Goal: Information Seeking & Learning: Learn about a topic

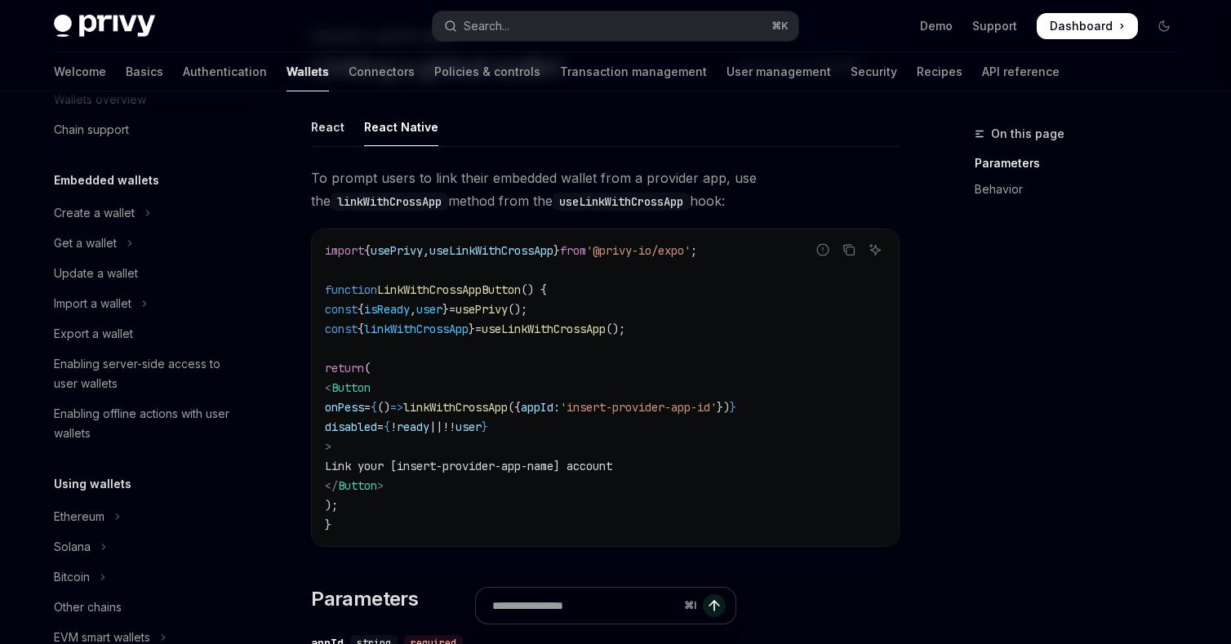
scroll to position [32, 0]
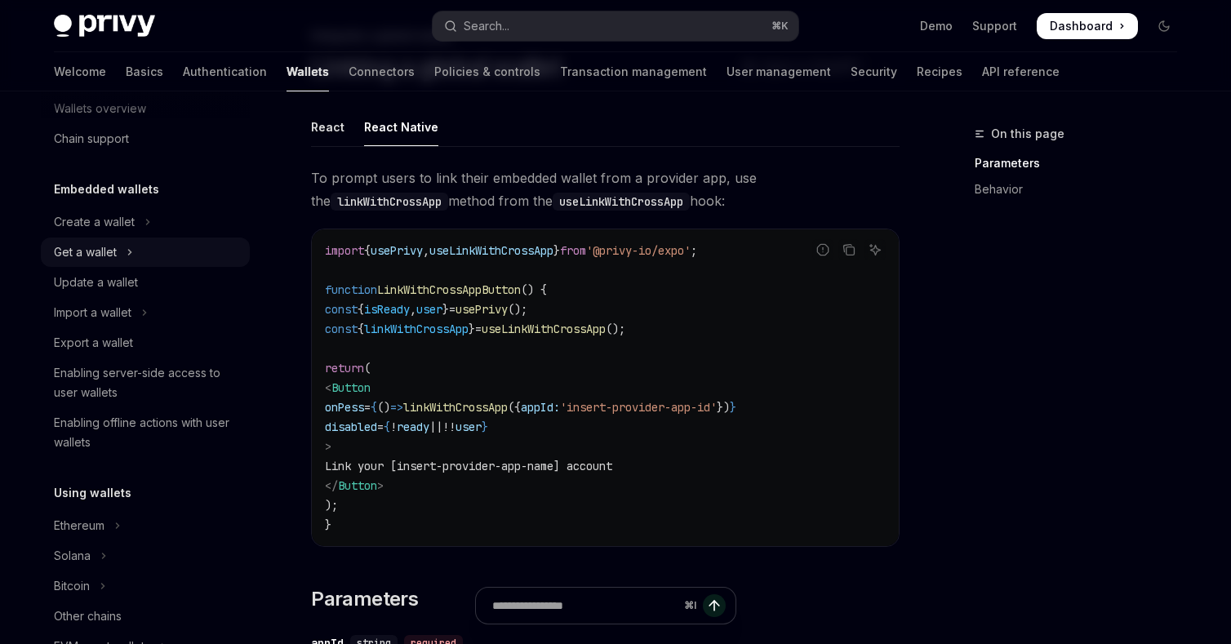
click at [131, 251] on icon "Toggle Get a wallet section" at bounding box center [130, 252] width 2 height 5
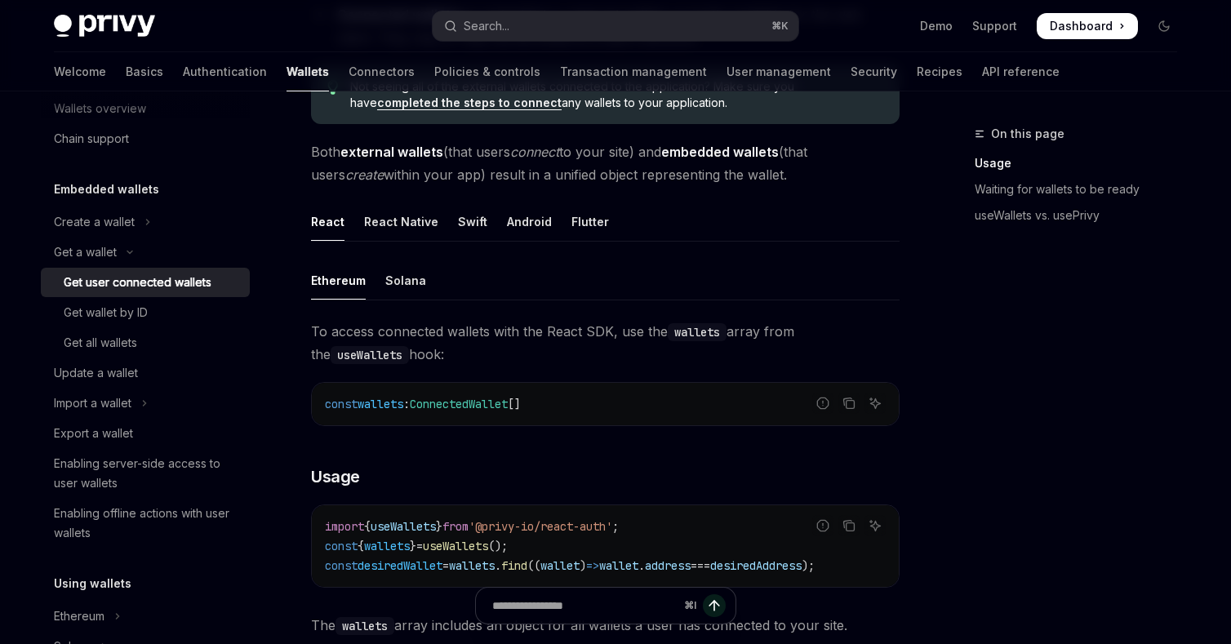
scroll to position [384, 0]
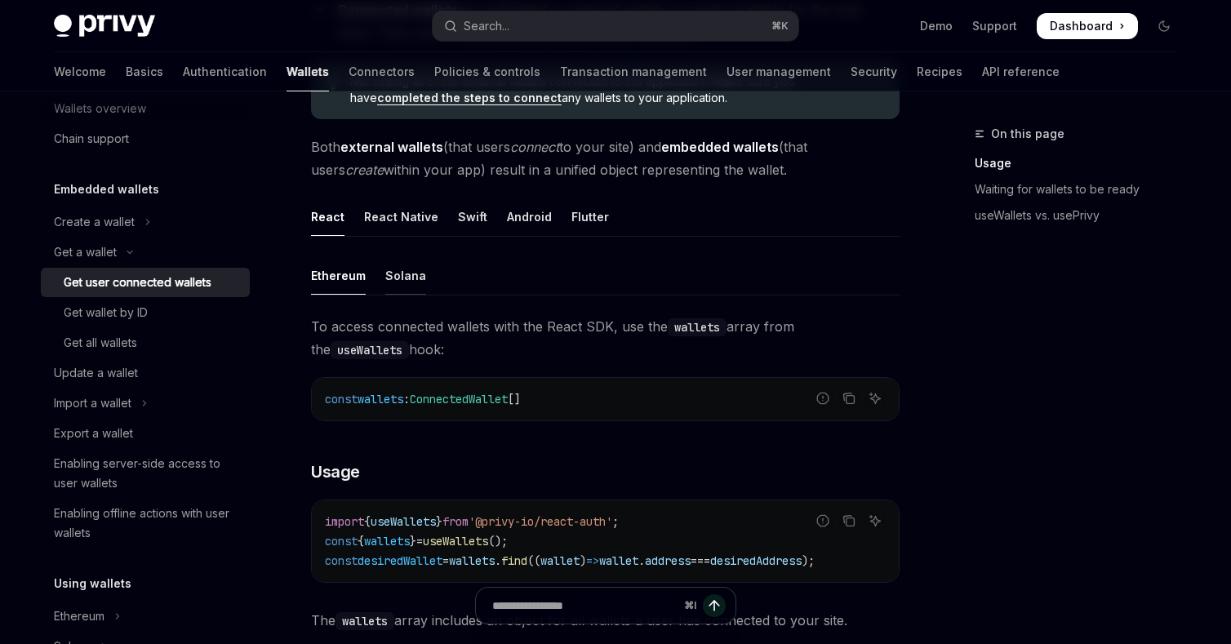
click at [407, 278] on div "Solana" at bounding box center [405, 275] width 41 height 38
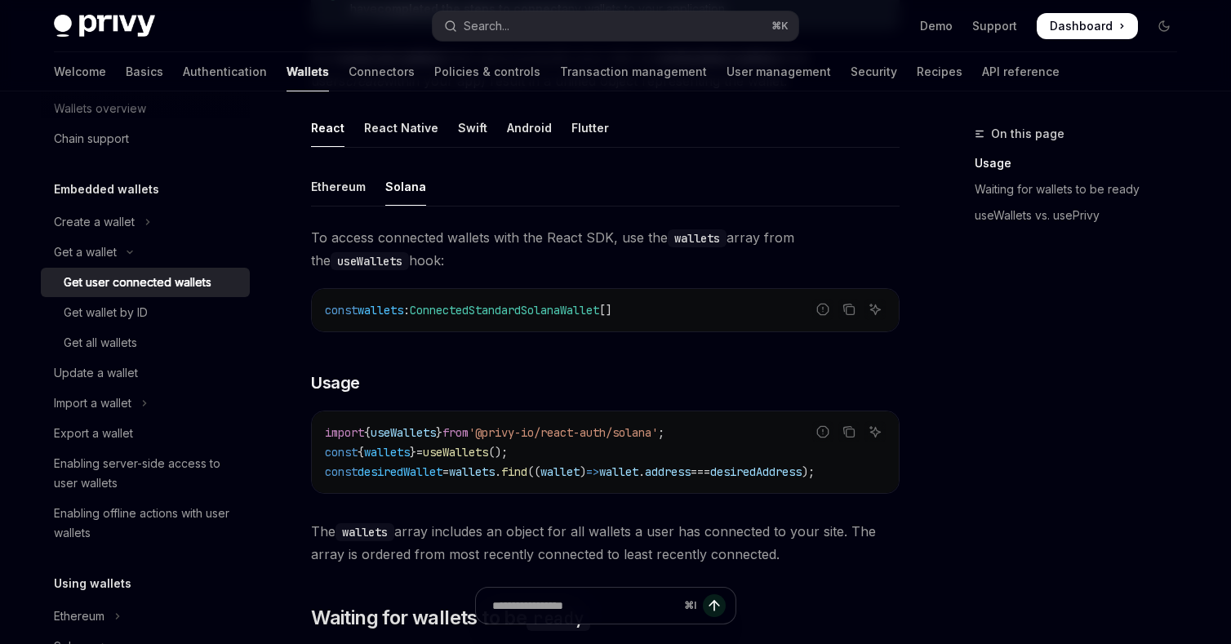
scroll to position [462, 0]
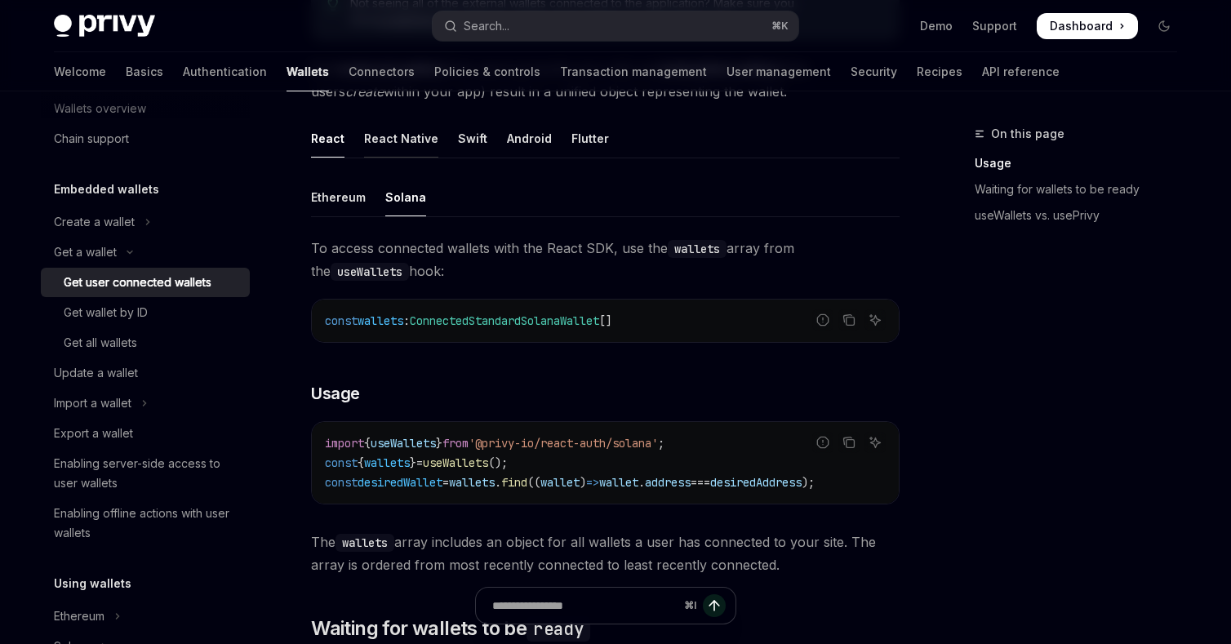
click at [407, 139] on div "React Native" at bounding box center [401, 138] width 74 height 38
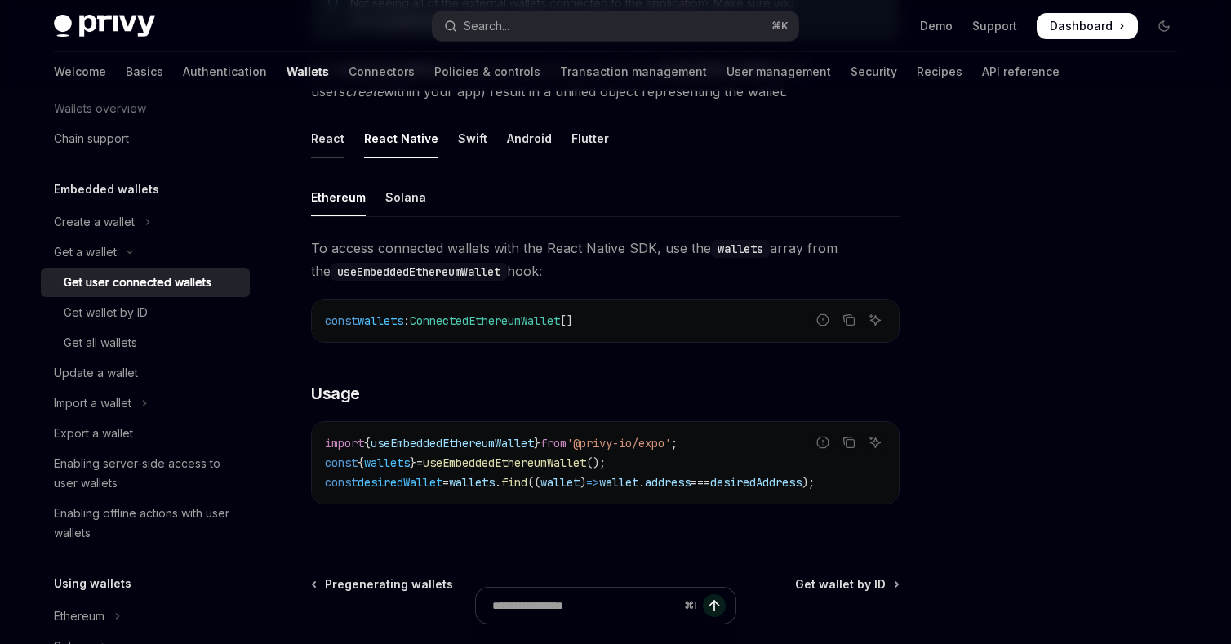
click at [333, 139] on div "React" at bounding box center [327, 138] width 33 height 38
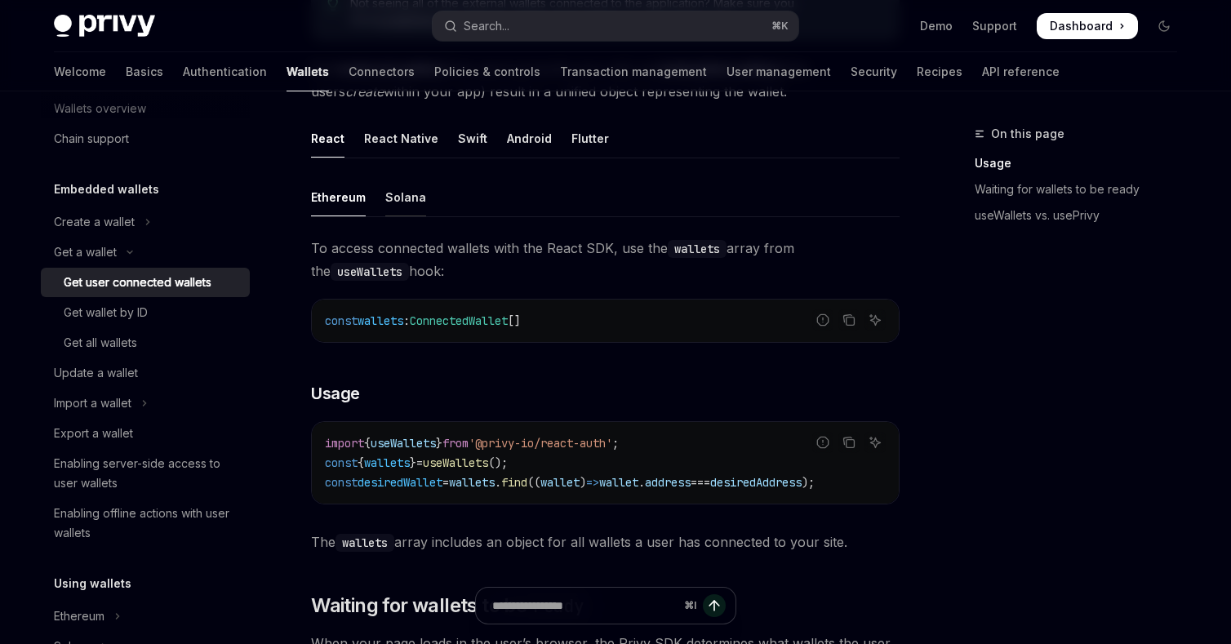
click at [405, 197] on div "Solana" at bounding box center [405, 197] width 41 height 38
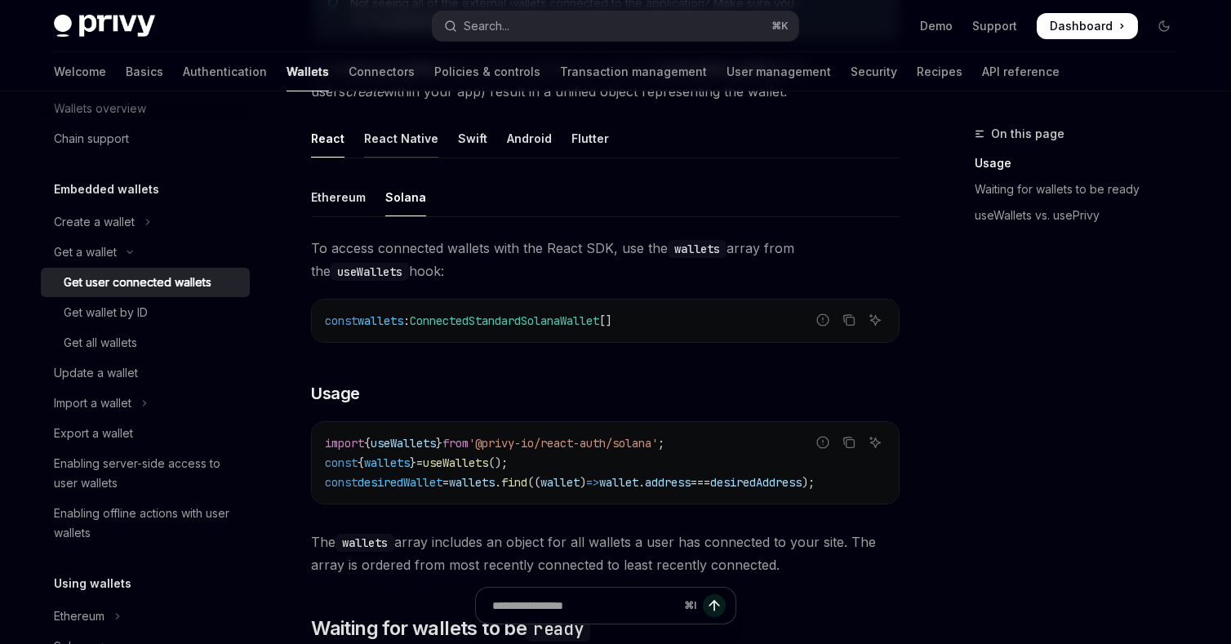
click at [402, 134] on div "React Native" at bounding box center [401, 138] width 74 height 38
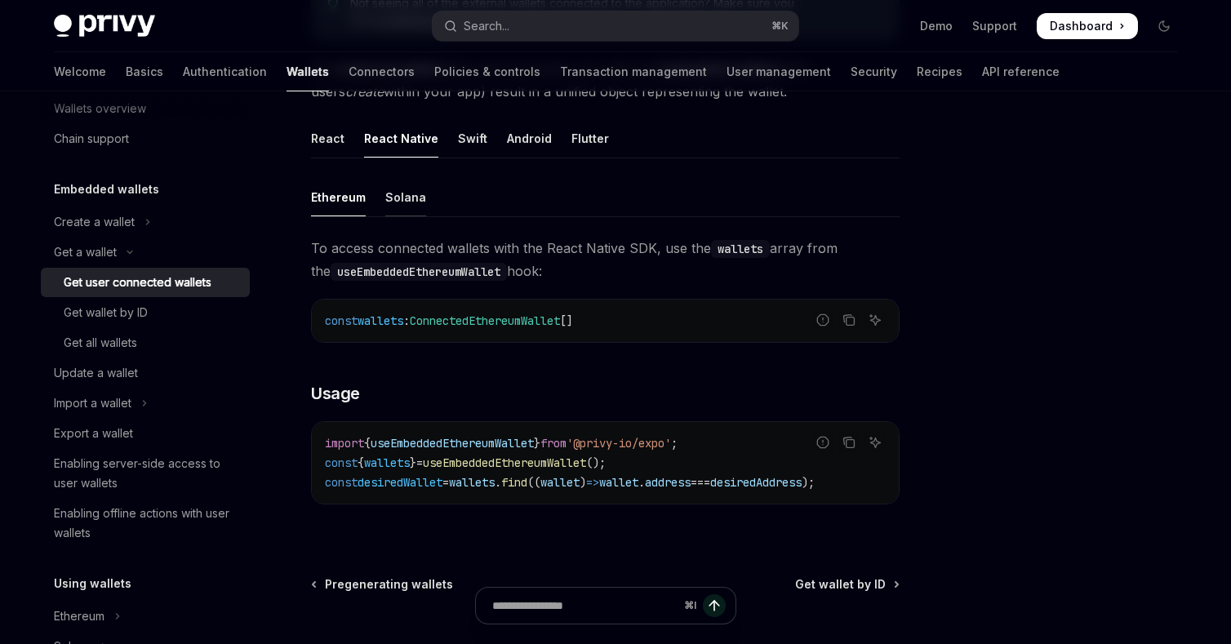
click at [406, 199] on div "Solana" at bounding box center [405, 197] width 41 height 38
click at [333, 144] on div "React" at bounding box center [327, 138] width 33 height 38
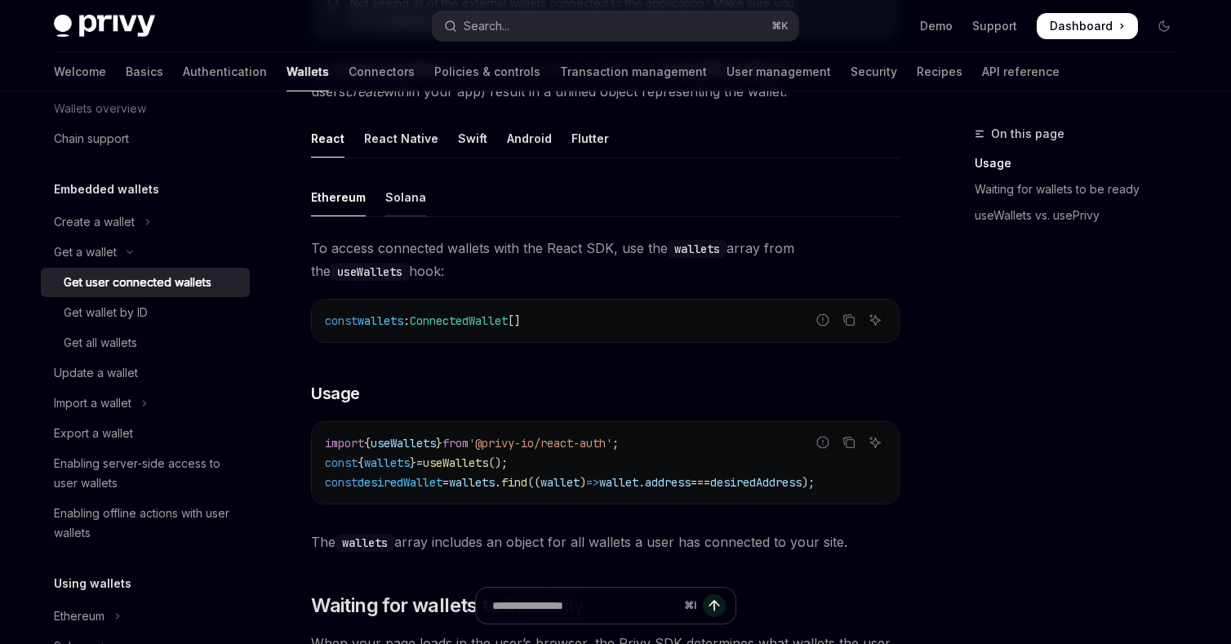
click at [408, 199] on div "Solana" at bounding box center [405, 197] width 41 height 38
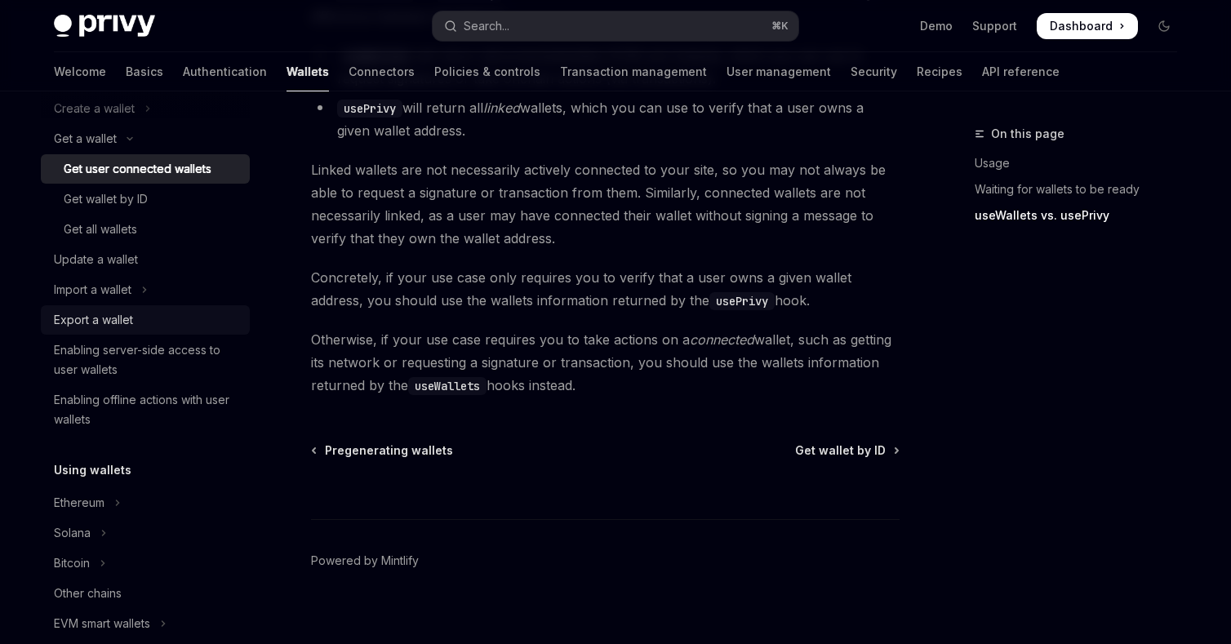
scroll to position [148, 0]
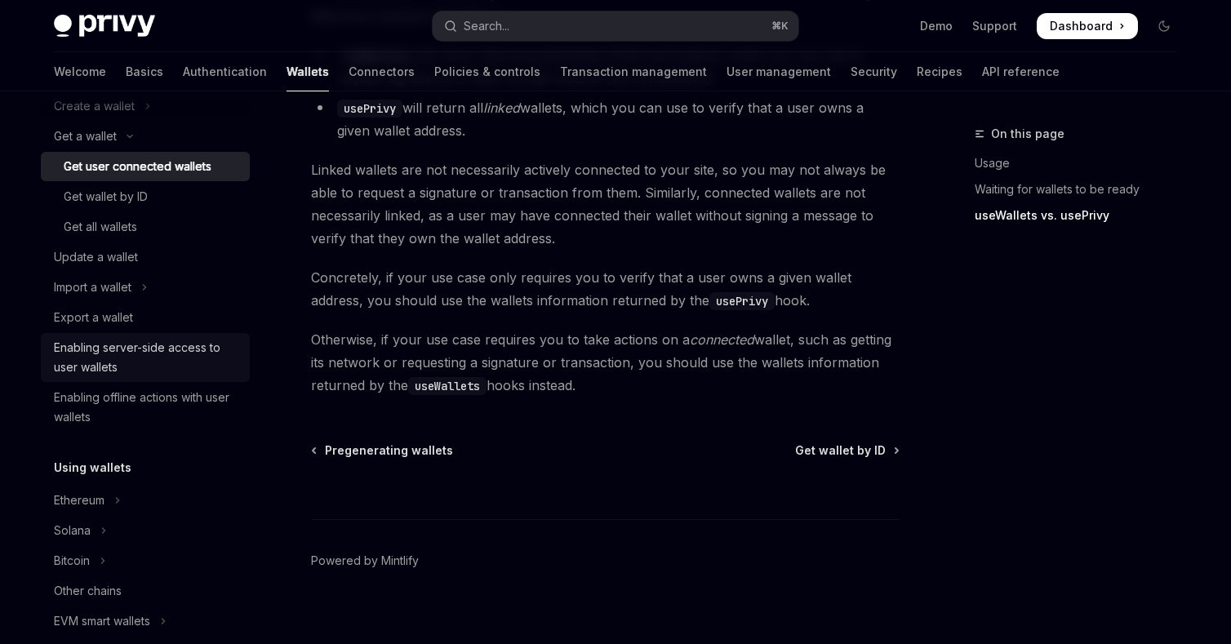
click at [162, 355] on div "Enabling server-side access to user wallets" at bounding box center [147, 357] width 186 height 39
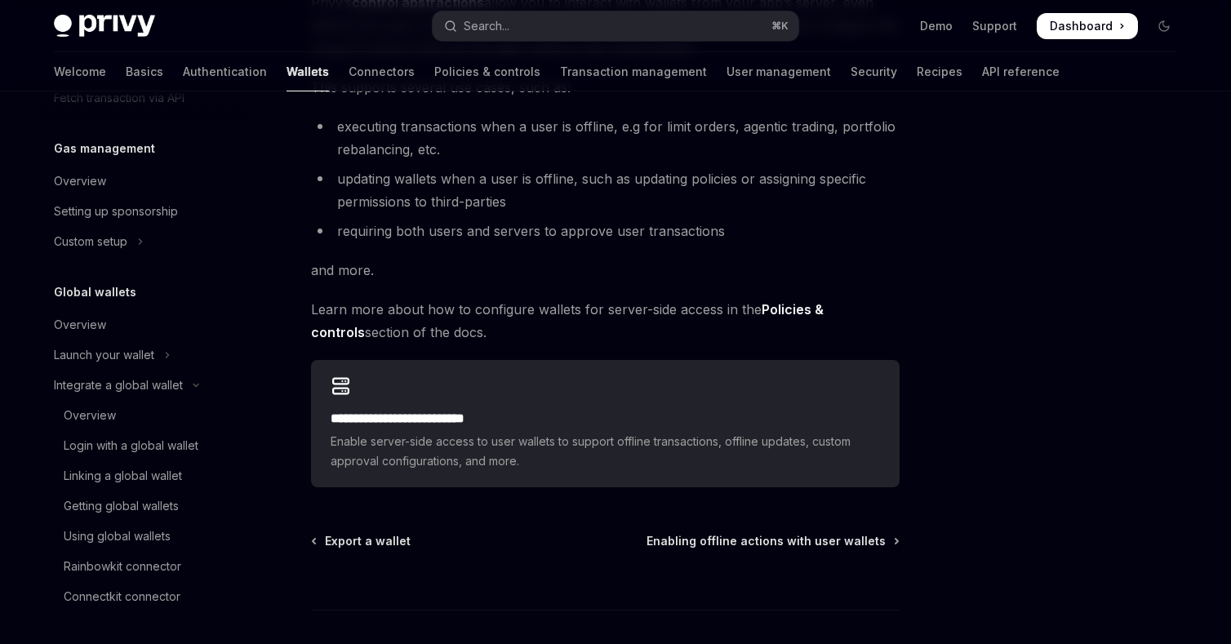
scroll to position [248, 0]
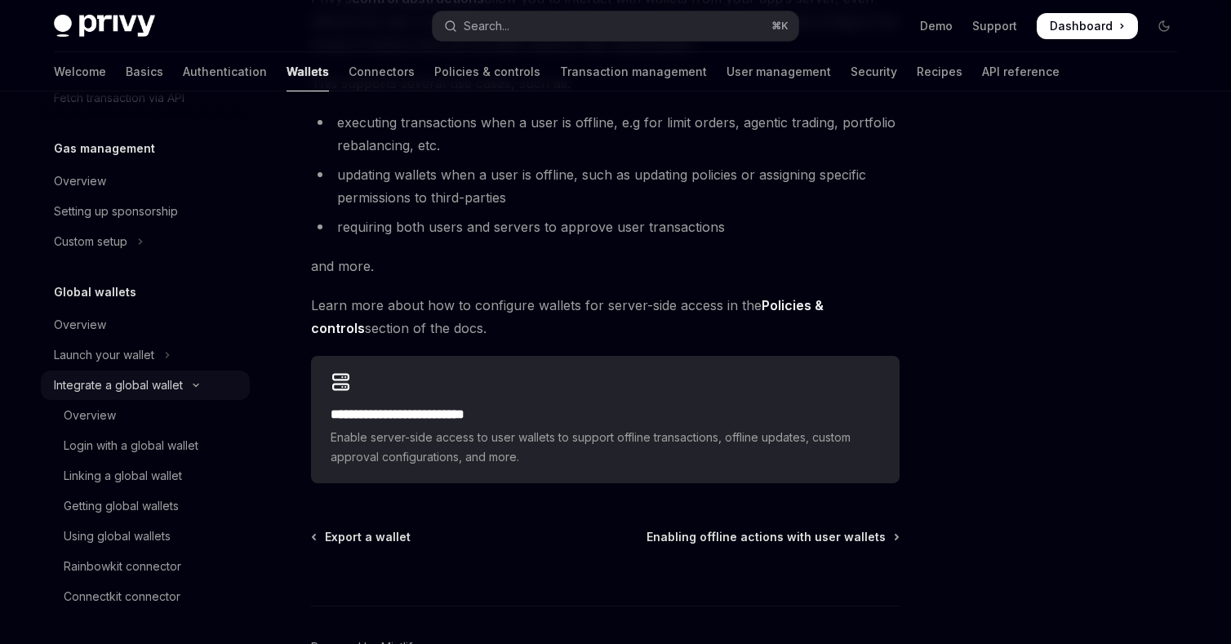
click at [198, 385] on icon "Toggle Integrate a global wallet section" at bounding box center [196, 385] width 20 height 7
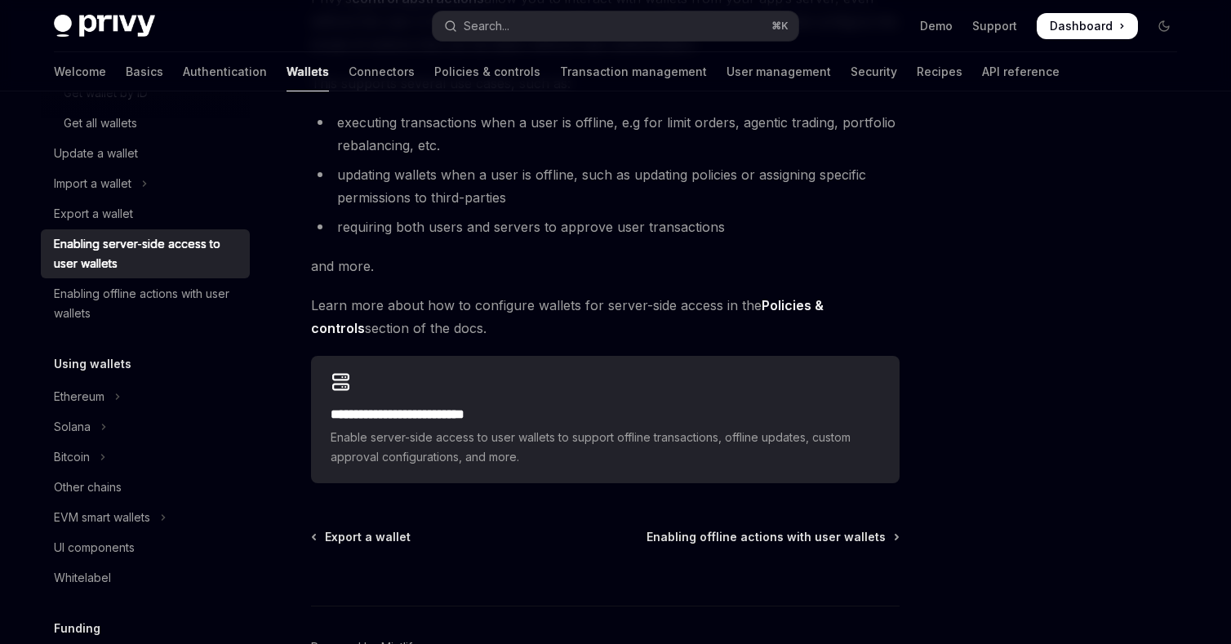
scroll to position [273, 0]
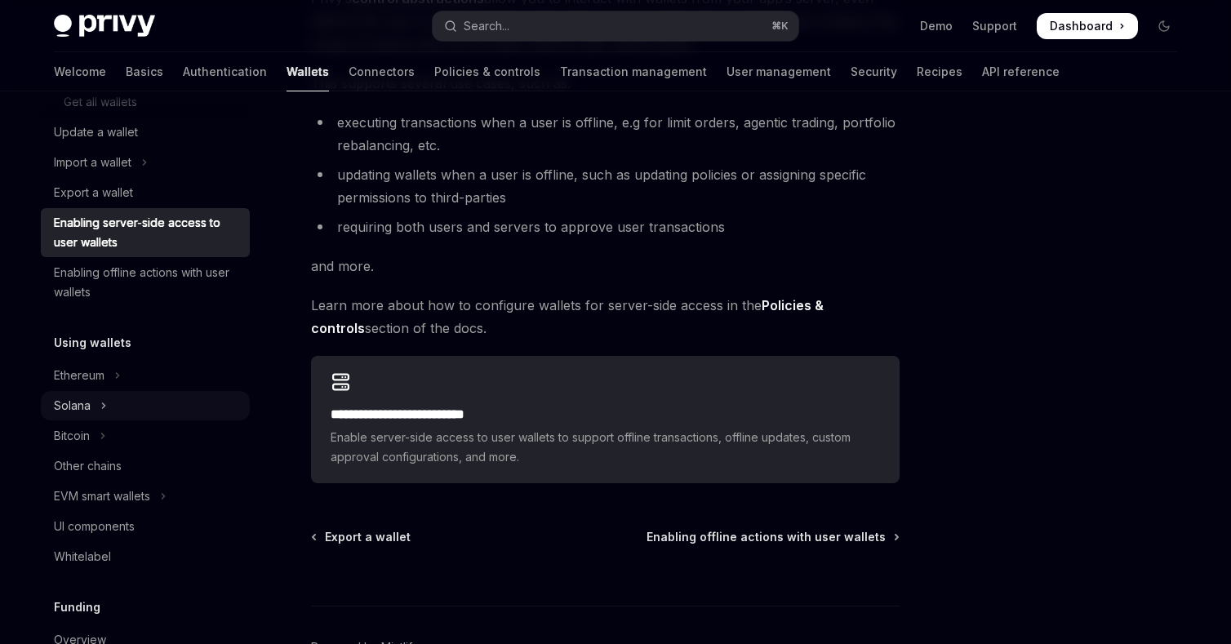
click at [103, 404] on icon "Toggle Solana section" at bounding box center [104, 405] width 2 height 5
type textarea "*"
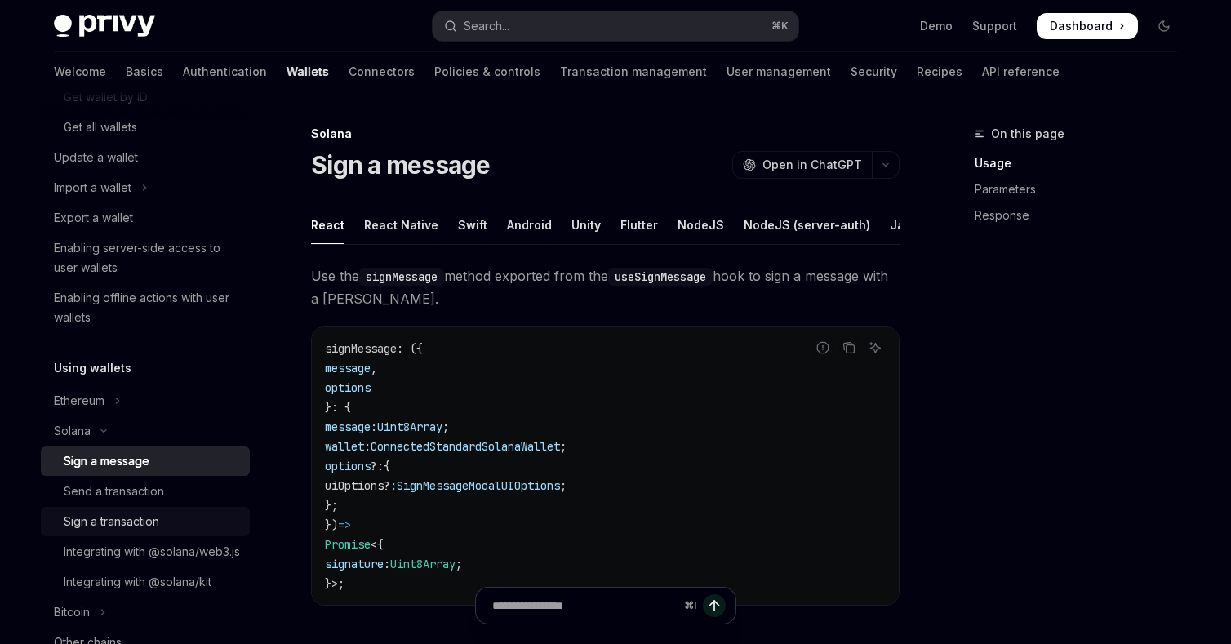
scroll to position [232, 0]
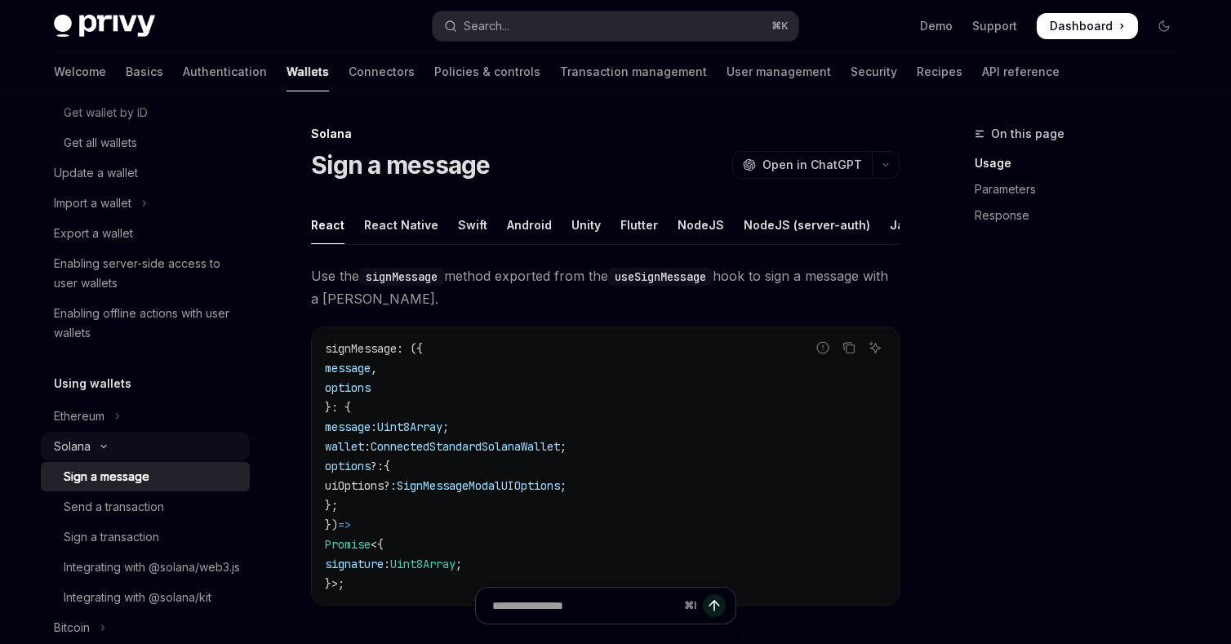
click at [104, 443] on icon "Toggle Solana section" at bounding box center [104, 446] width 20 height 7
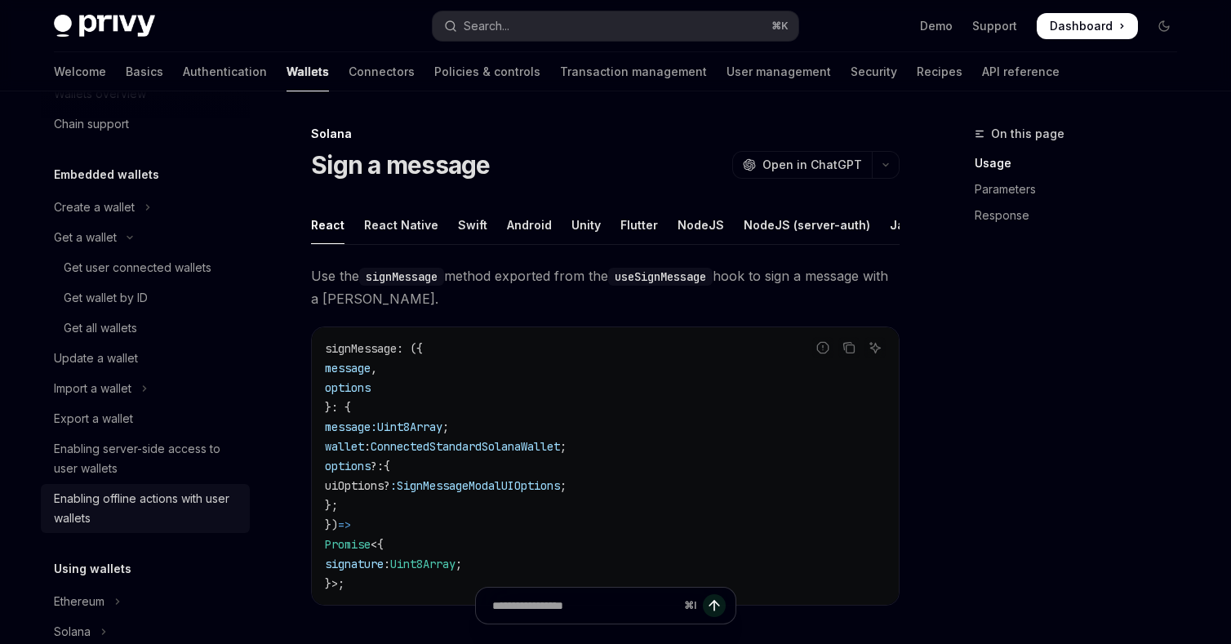
scroll to position [42, 0]
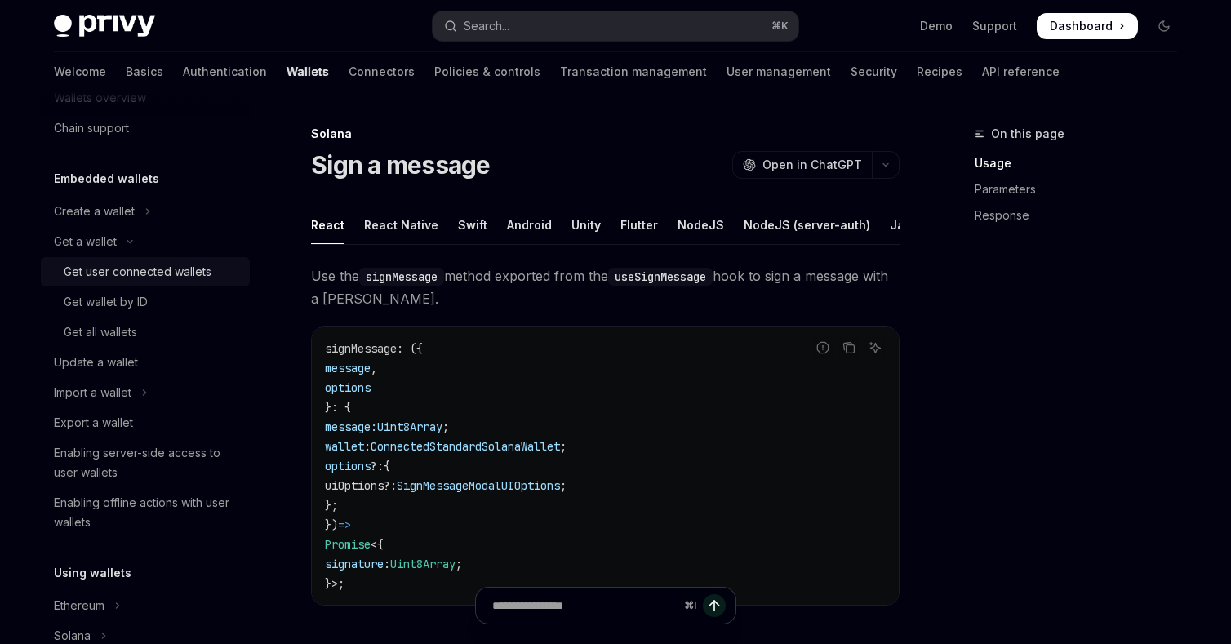
click at [189, 273] on div "Get user connected wallets" at bounding box center [138, 272] width 148 height 20
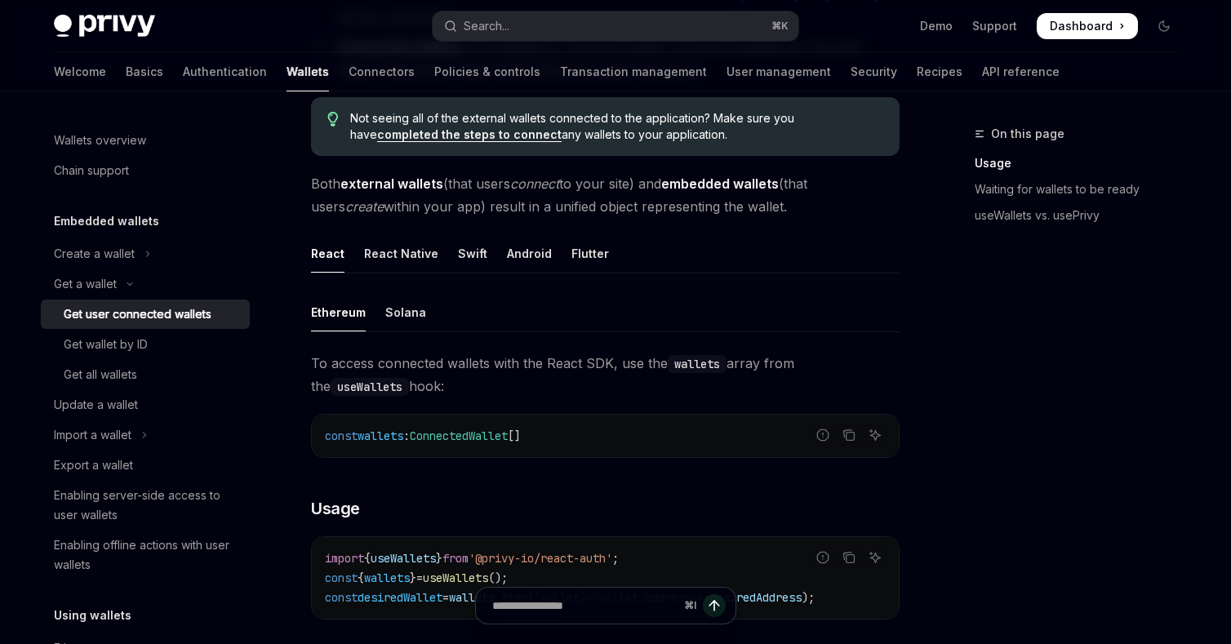
scroll to position [357, 0]
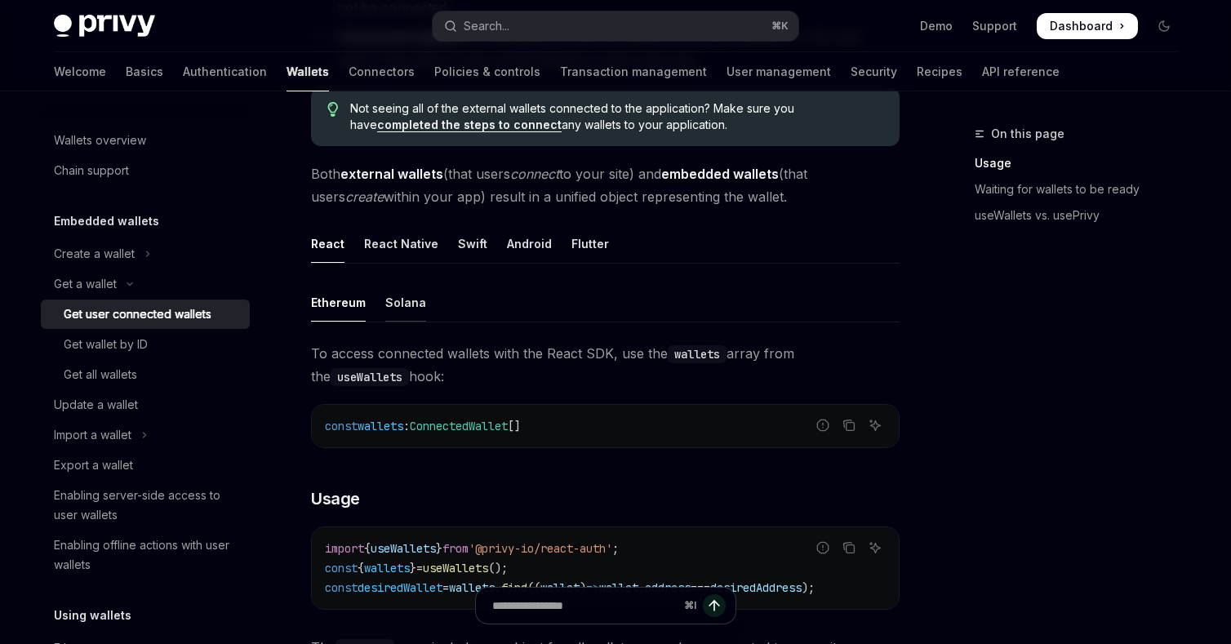
click at [403, 300] on div "Solana" at bounding box center [405, 302] width 41 height 38
type textarea "*"
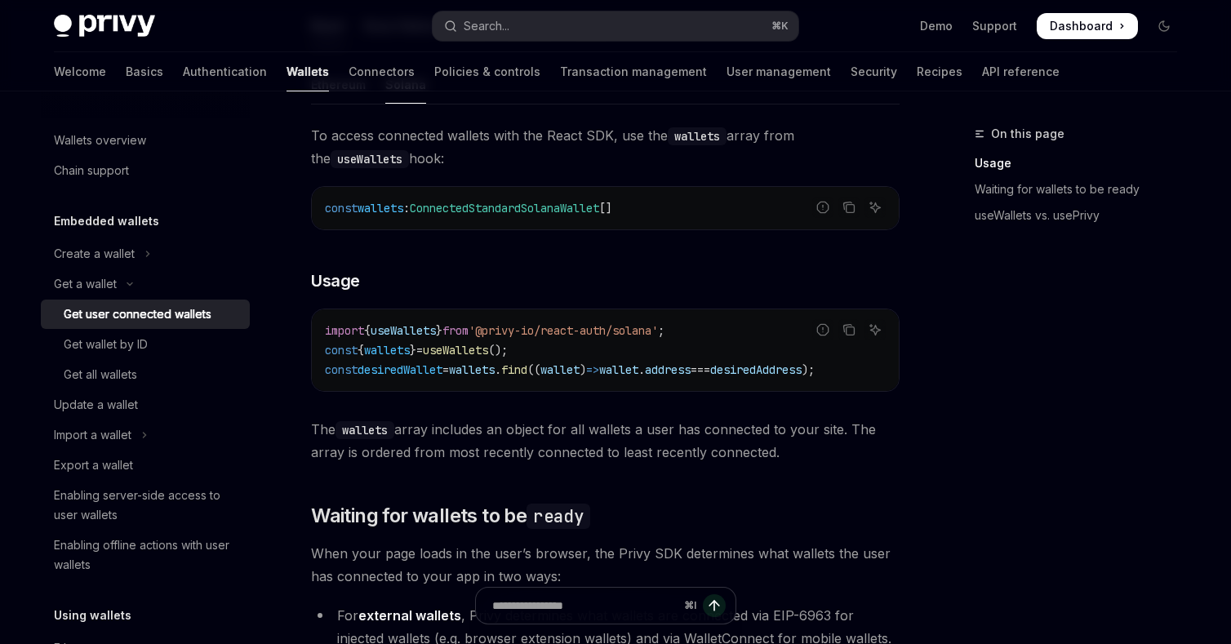
scroll to position [576, 0]
